Goal: Task Accomplishment & Management: Manage account settings

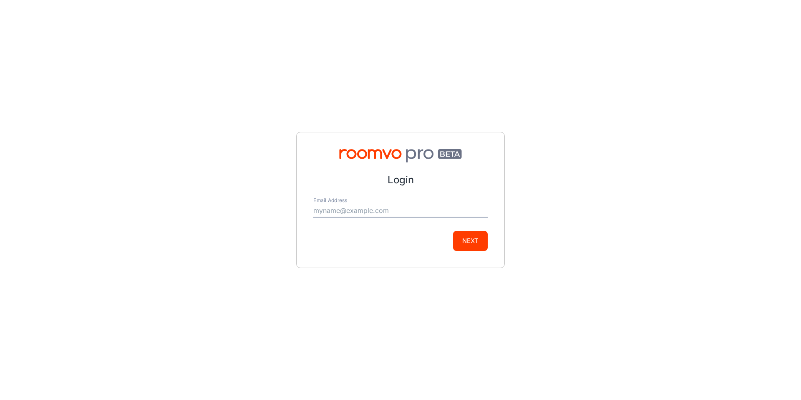
click at [389, 197] on form "Login Email Address Next" at bounding box center [400, 211] width 174 height 78
click at [390, 210] on input "Email Address" at bounding box center [400, 210] width 174 height 13
type input "[PERSON_NAME][EMAIL_ADDRESS][DOMAIN_NAME]"
click at [473, 239] on button "Next" at bounding box center [470, 241] width 35 height 20
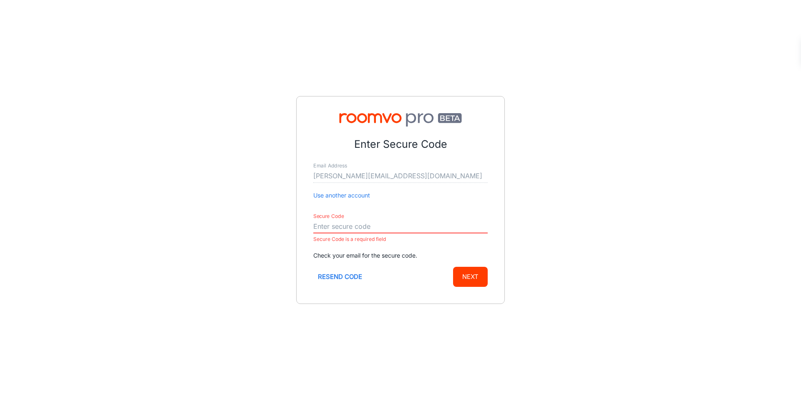
click at [373, 226] on input "Secure Code" at bounding box center [400, 226] width 174 height 13
paste input "582289"
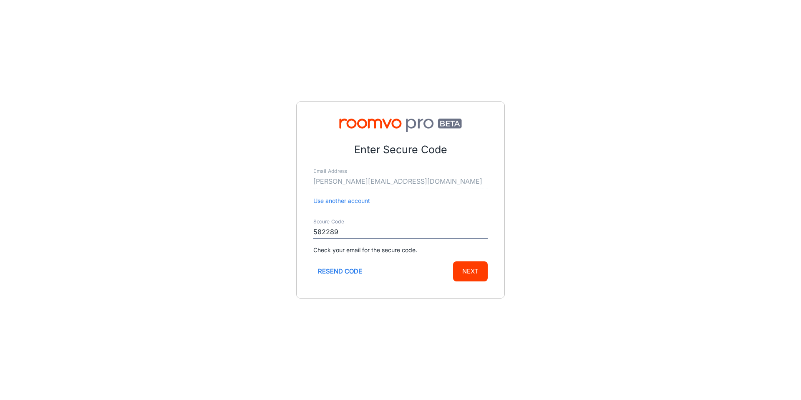
type input "582289"
click at [478, 267] on button "Next" at bounding box center [470, 271] width 35 height 20
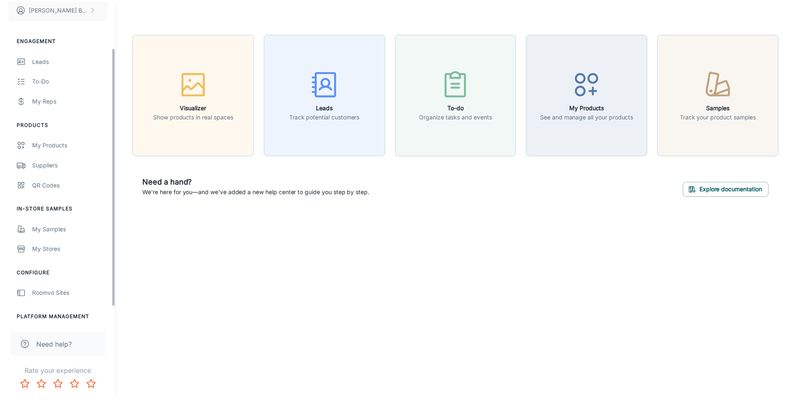
scroll to position [69, 0]
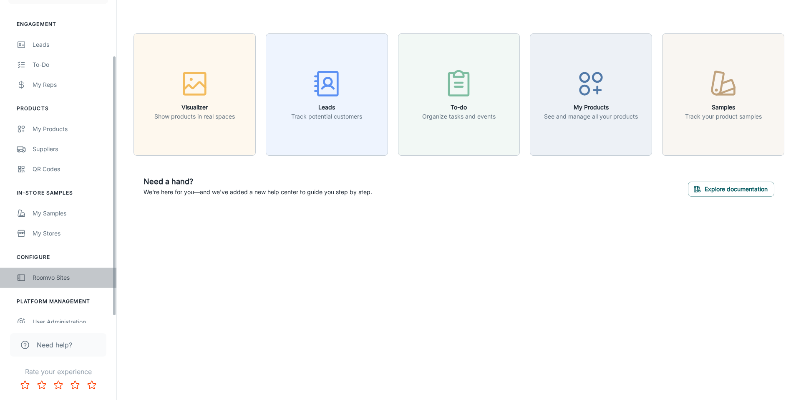
click at [60, 280] on div "Roomvo Sites" at bounding box center [71, 277] width 76 height 9
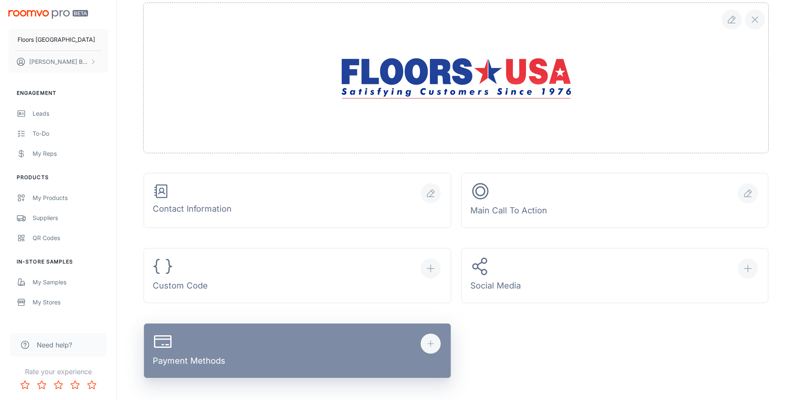
scroll to position [353, 0]
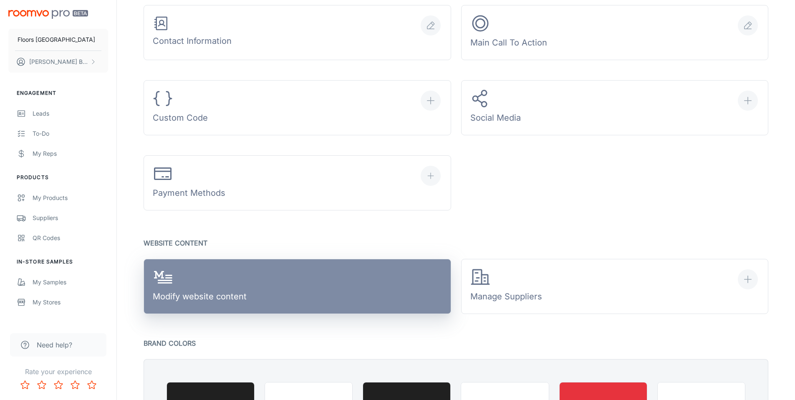
click at [230, 288] on div "Modify website content" at bounding box center [200, 286] width 94 height 39
